Goal: Transaction & Acquisition: Purchase product/service

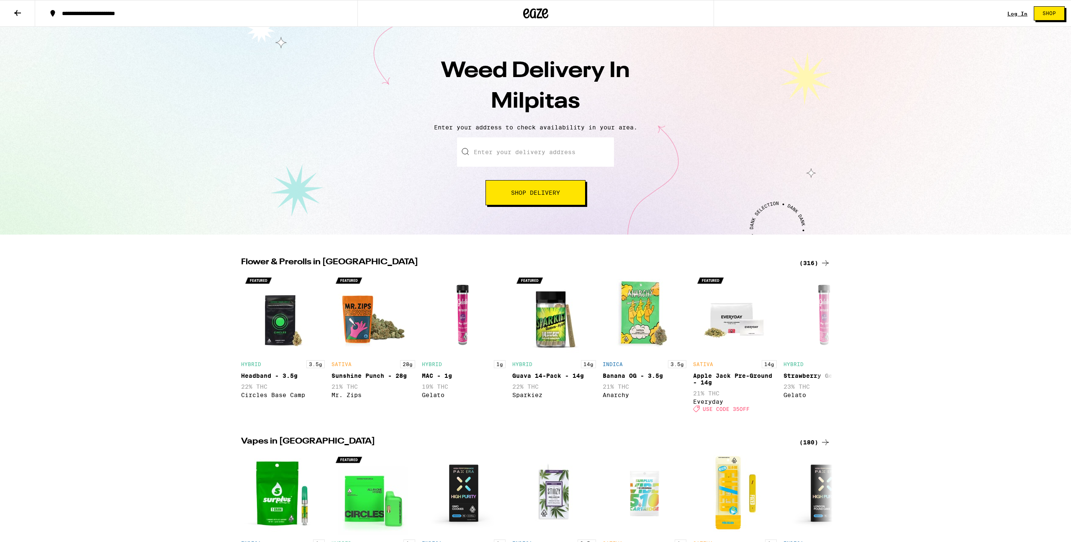
click at [528, 153] on input "Enter your delivery address" at bounding box center [535, 151] width 157 height 29
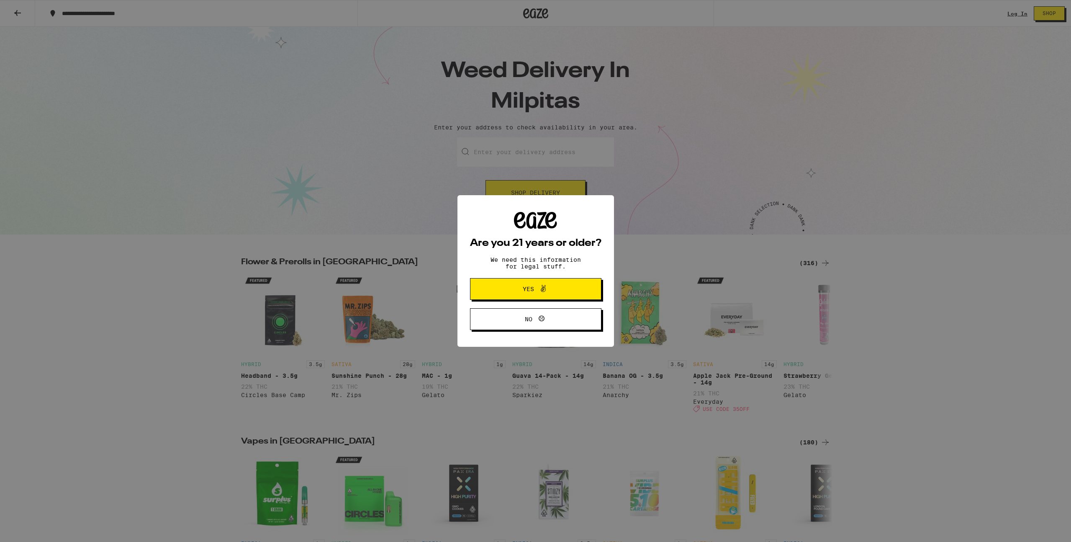
click at [520, 297] on button "Yes" at bounding box center [535, 289] width 131 height 22
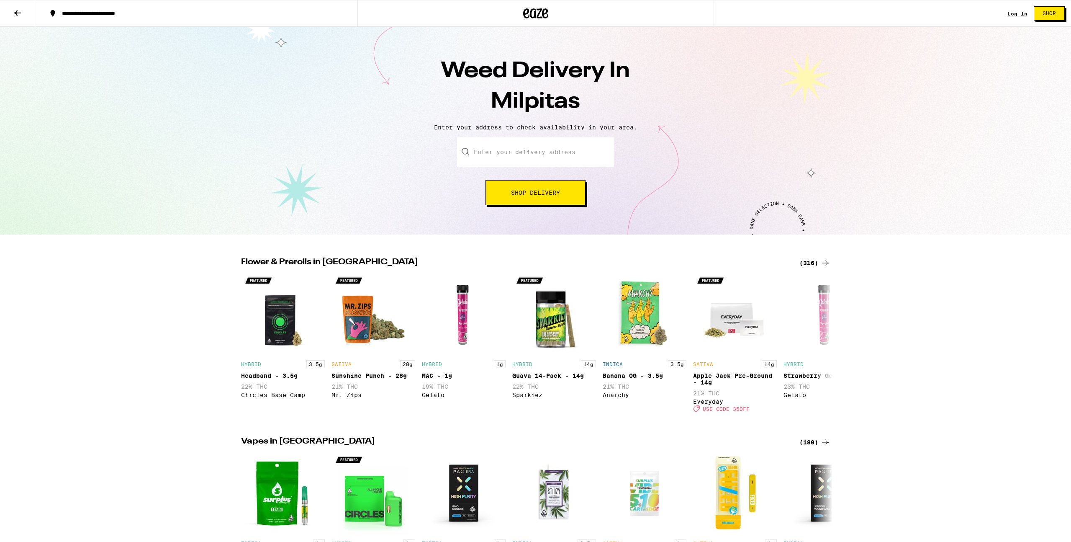
click at [516, 152] on input "Enter your delivery address" at bounding box center [535, 151] width 157 height 29
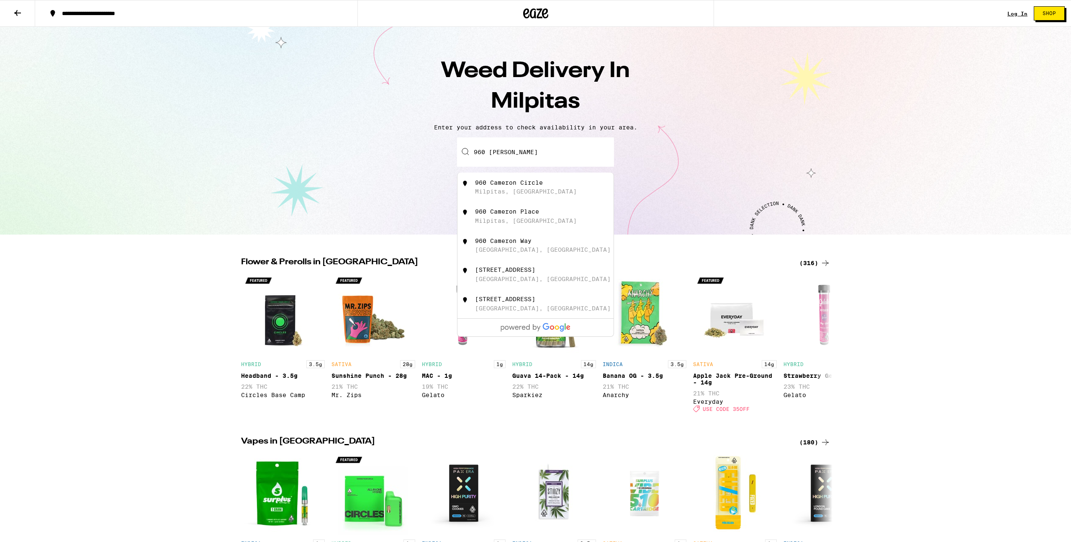
click at [515, 186] on div "960 Cameron Circle" at bounding box center [509, 182] width 68 height 7
type input "[GEOGRAPHIC_DATA], [GEOGRAPHIC_DATA]"
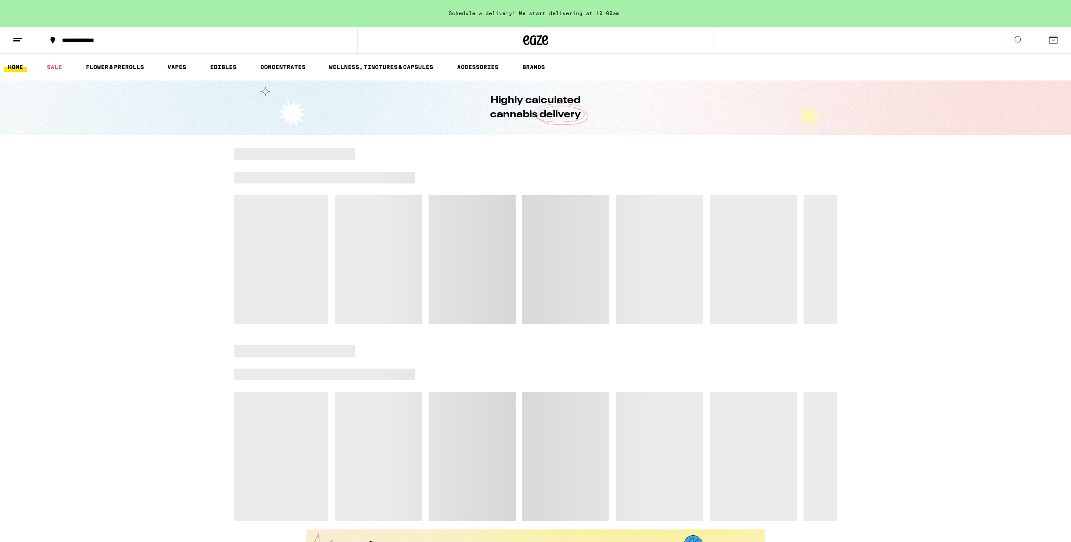
click at [1017, 39] on icon at bounding box center [1018, 40] width 10 height 10
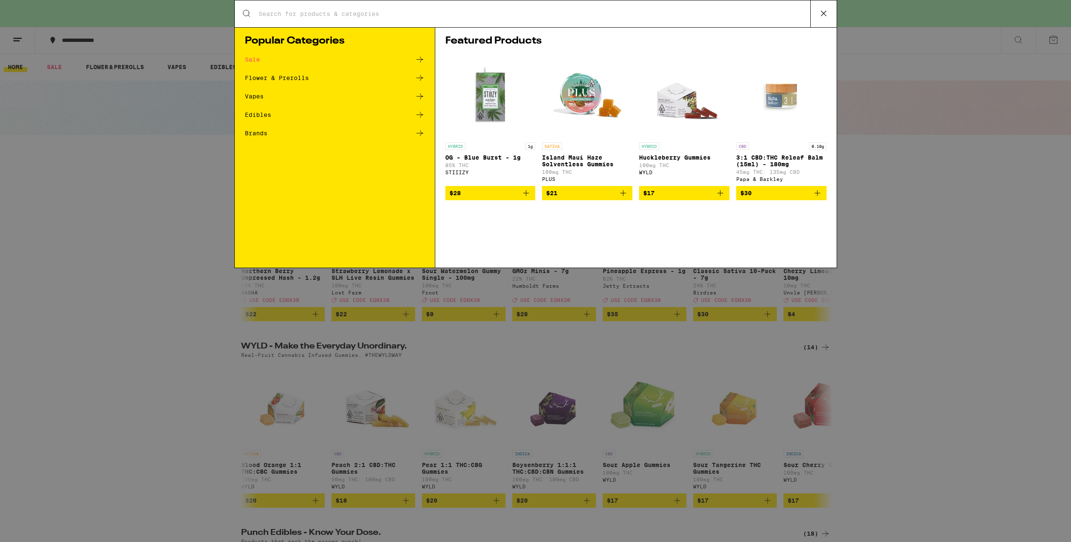
type input "v"
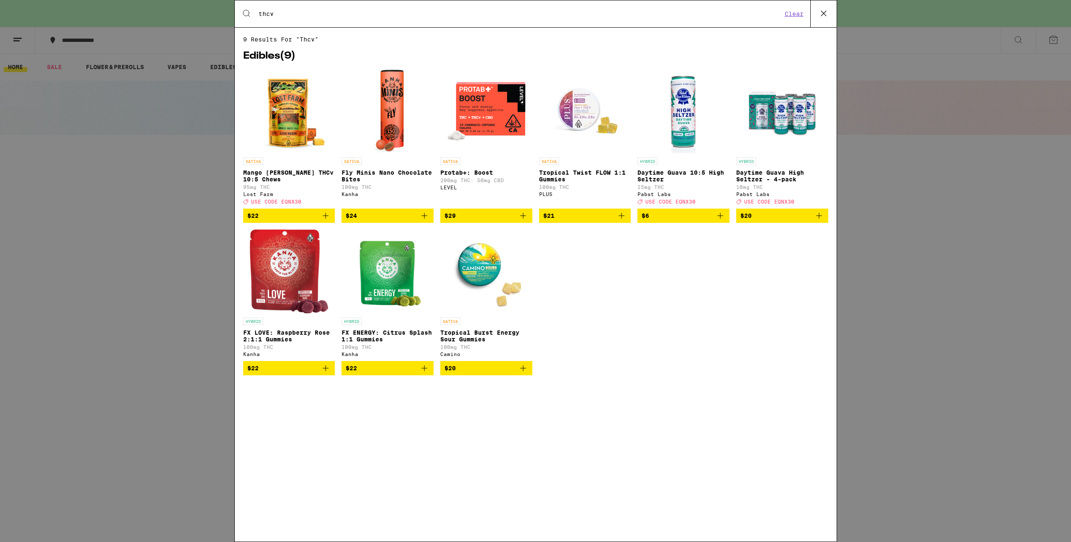
type input "thcv"
click at [280, 112] on img "Open page for Mango Jack Herer THCv 10:5 Chews from Lost Farm" at bounding box center [289, 111] width 84 height 84
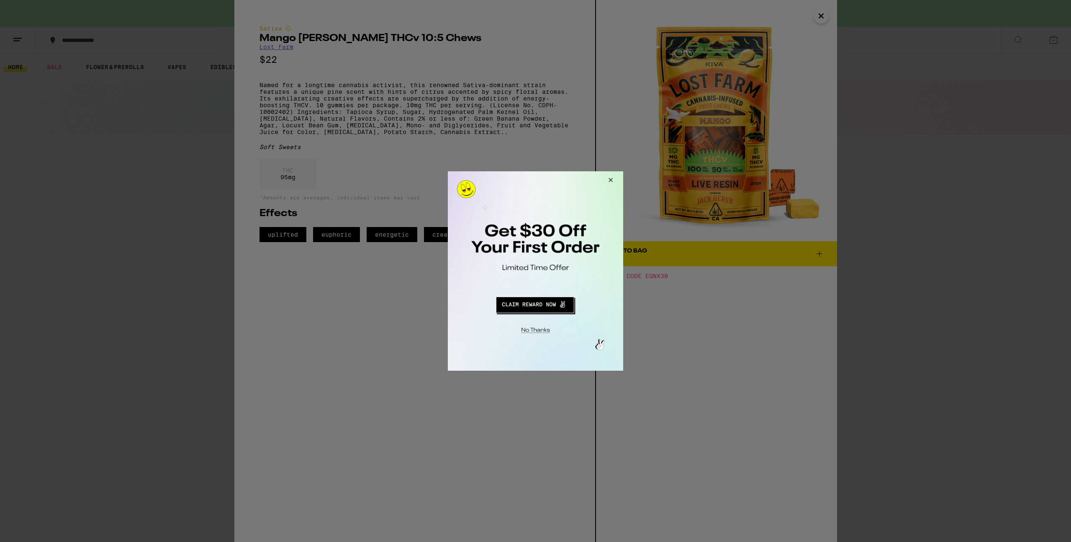
click at [609, 183] on button "Close Modal" at bounding box center [609, 181] width 23 height 20
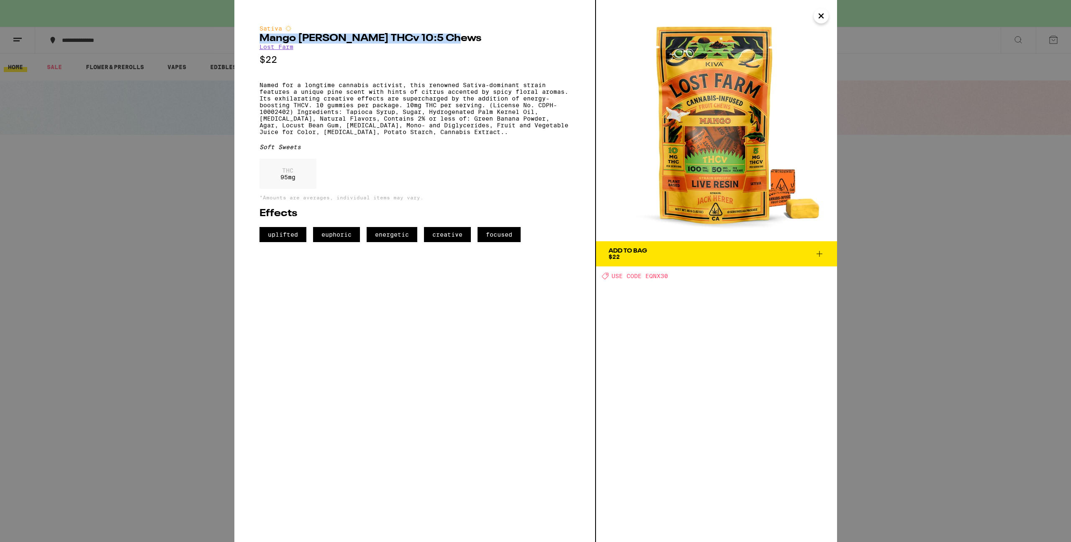
copy h2 "Mango [PERSON_NAME] THCv 10:5 Chews"
drag, startPoint x: 261, startPoint y: 37, endPoint x: 456, endPoint y: 38, distance: 195.5
click at [0, 0] on div "Sativa Mango [PERSON_NAME] THCv 10:5 Chews Lost Farm $22 Named for a longtime c…" at bounding box center [535, 271] width 1071 height 542
